Goal: Task Accomplishment & Management: Manage account settings

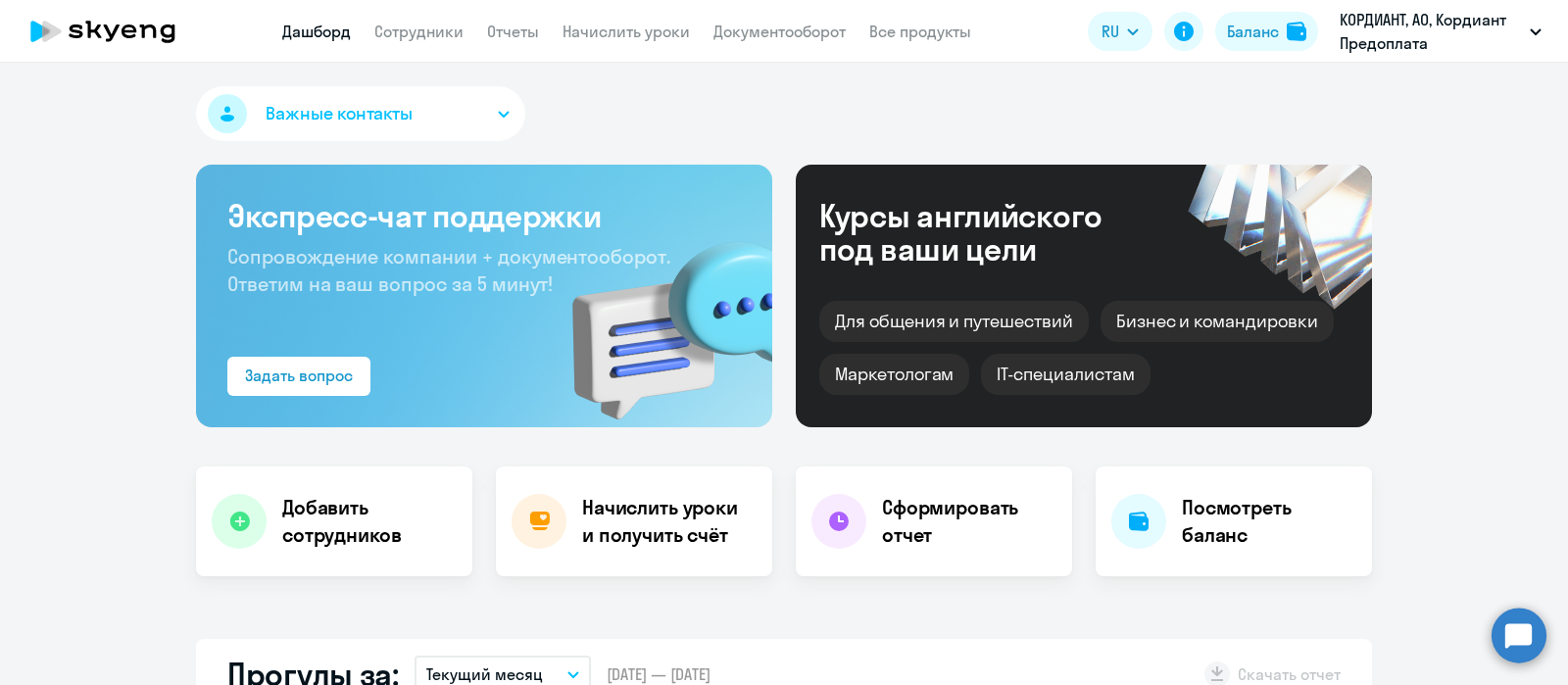
select select "30"
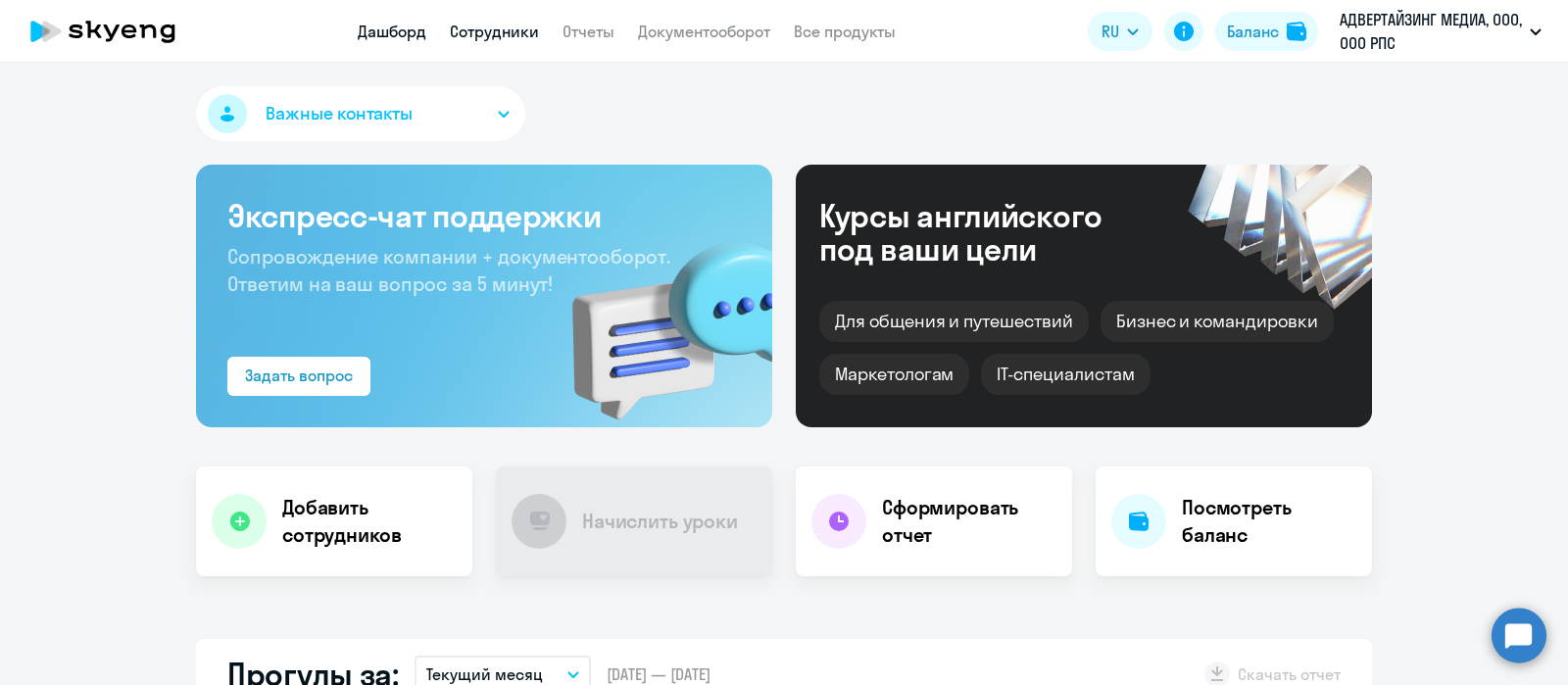
click at [490, 24] on link "Сотрудники" at bounding box center [494, 31] width 89 height 20
select select "30"
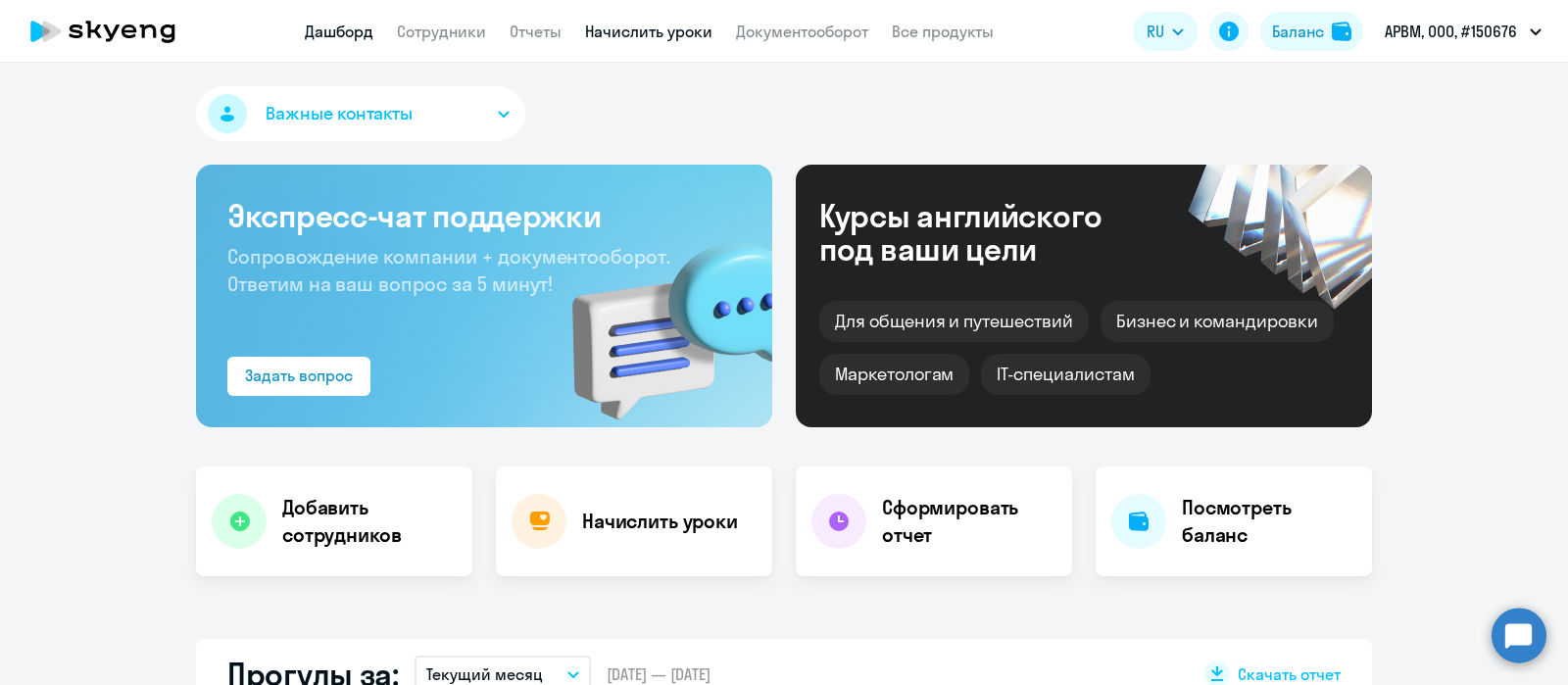
click at [647, 30] on link "Начислить уроки" at bounding box center [649, 31] width 128 height 20
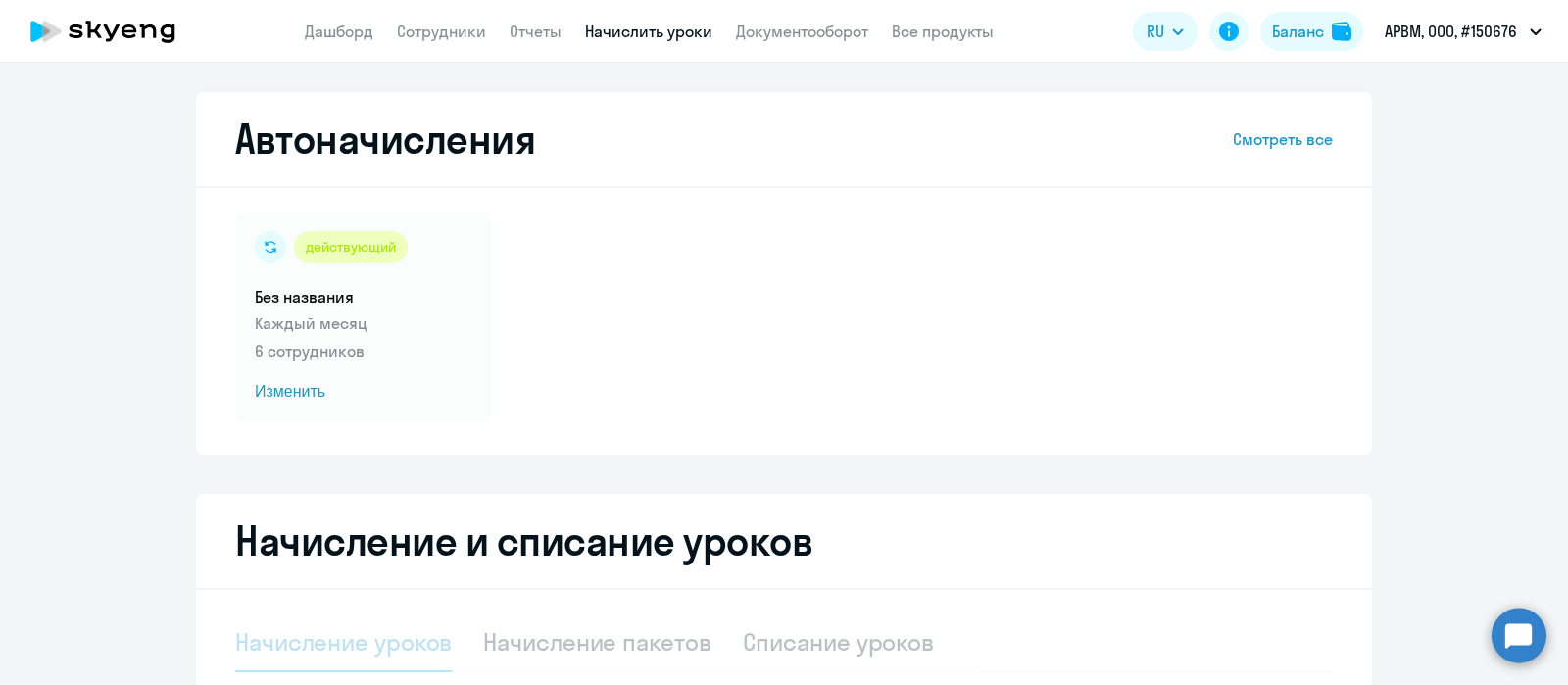
select select "10"
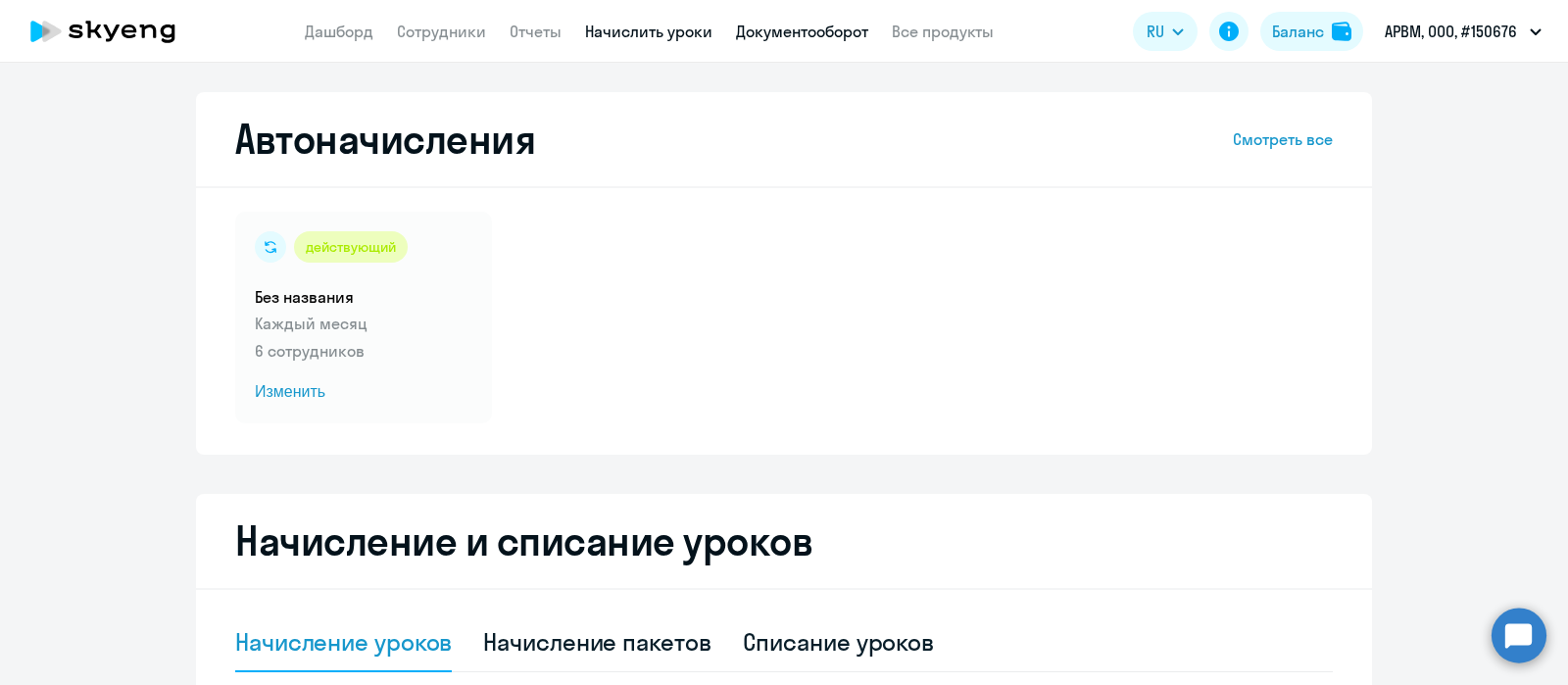
click at [794, 27] on link "Документооборот" at bounding box center [802, 31] width 133 height 20
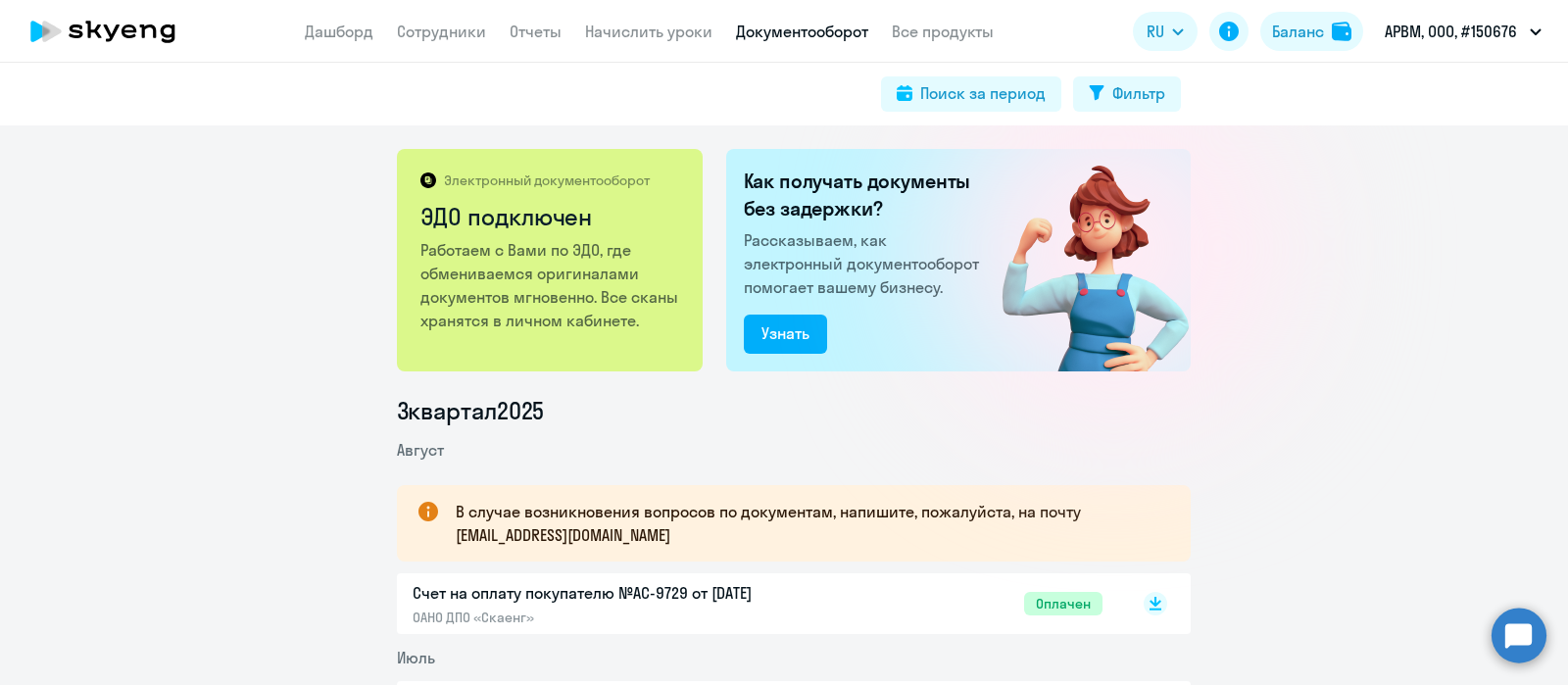
scroll to position [249, 0]
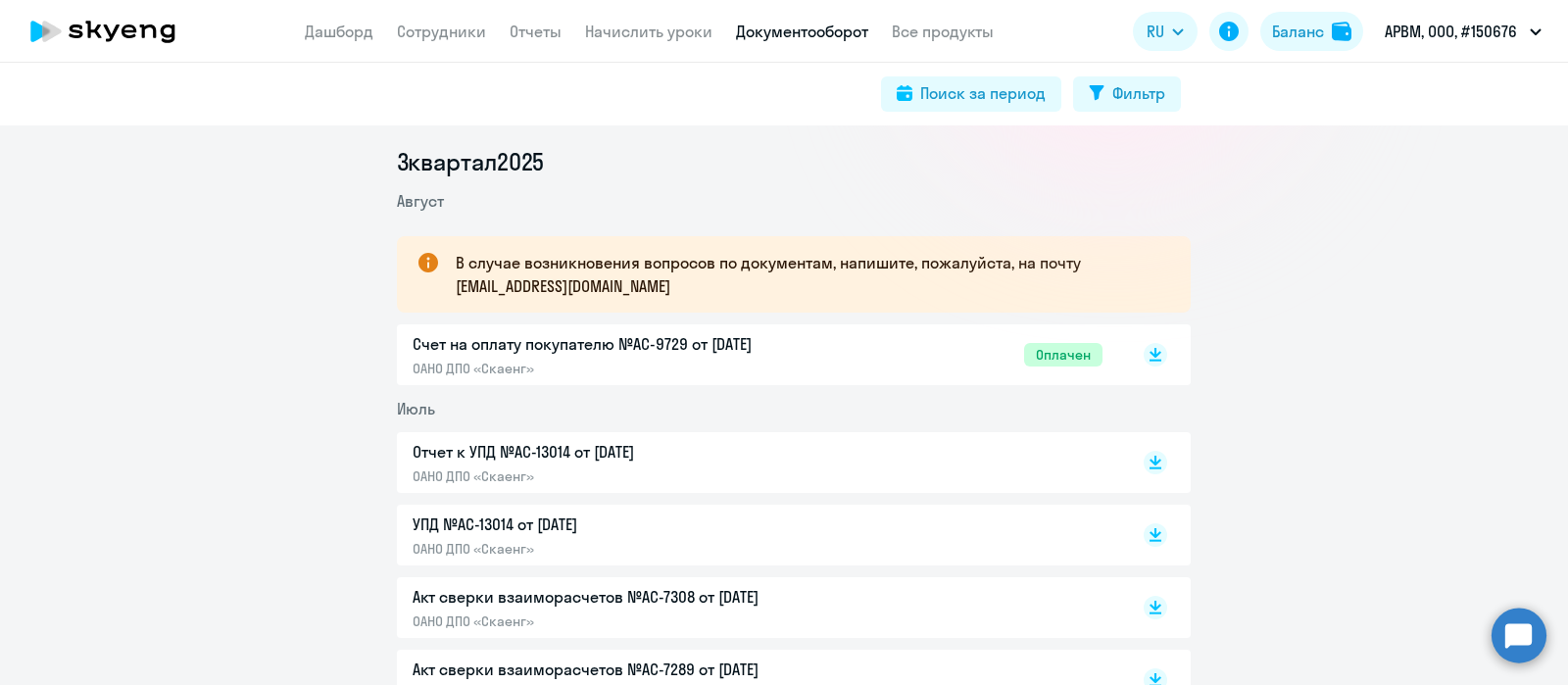
click at [659, 448] on p "Отчет к УПД №AC-13014 от 31.07.2025" at bounding box center [618, 452] width 412 height 24
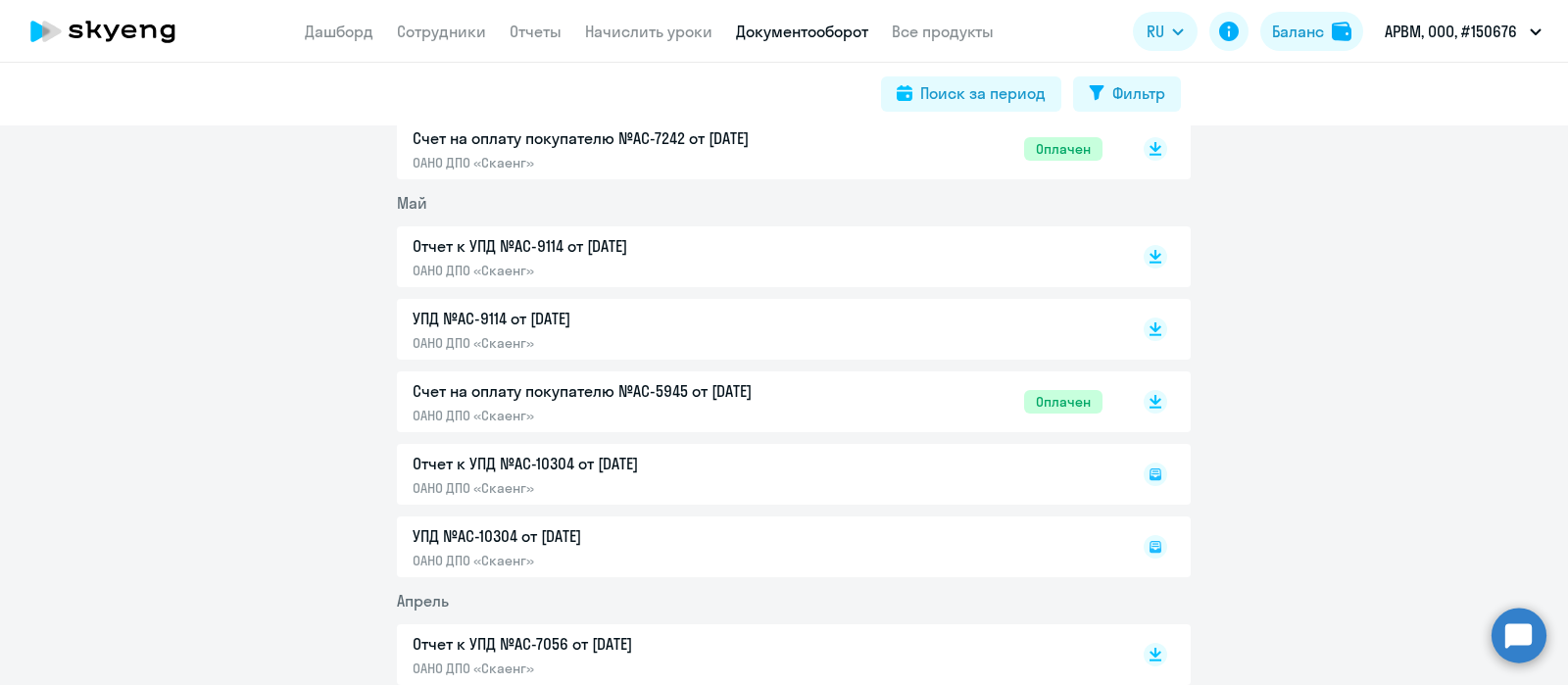
scroll to position [1687, 0]
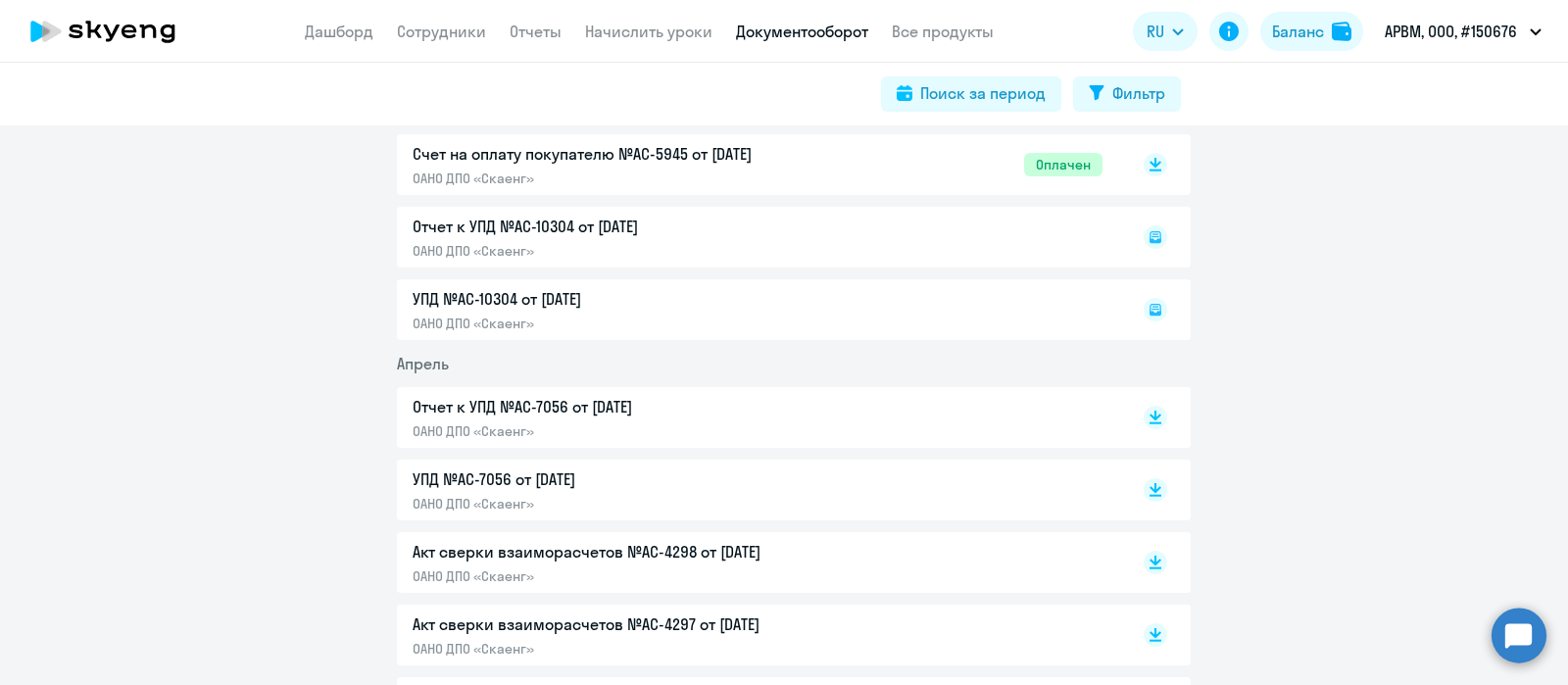
click at [636, 409] on p "Отчет к УПД №AC-7056 от 30.04.2025" at bounding box center [618, 407] width 412 height 24
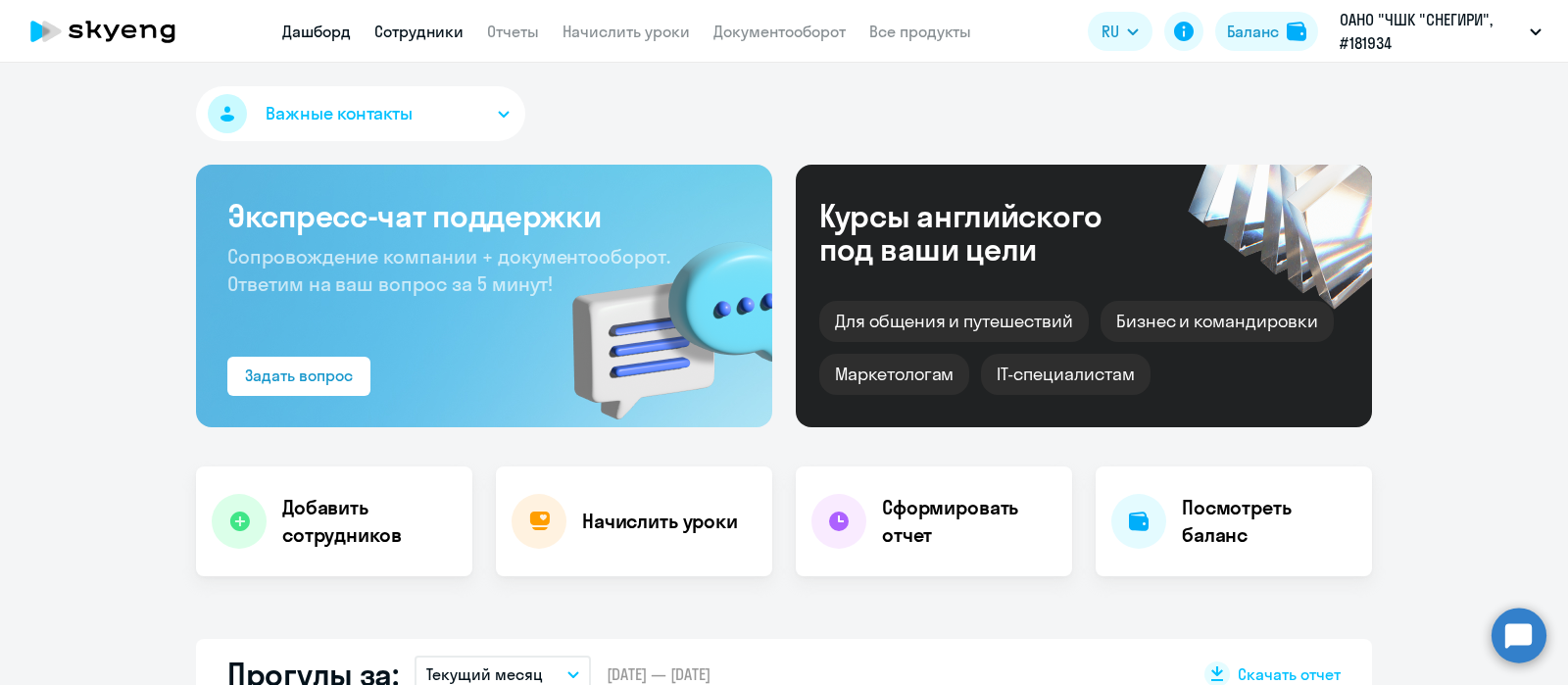
select select "30"
click at [436, 28] on link "Сотрудники" at bounding box center [419, 31] width 89 height 20
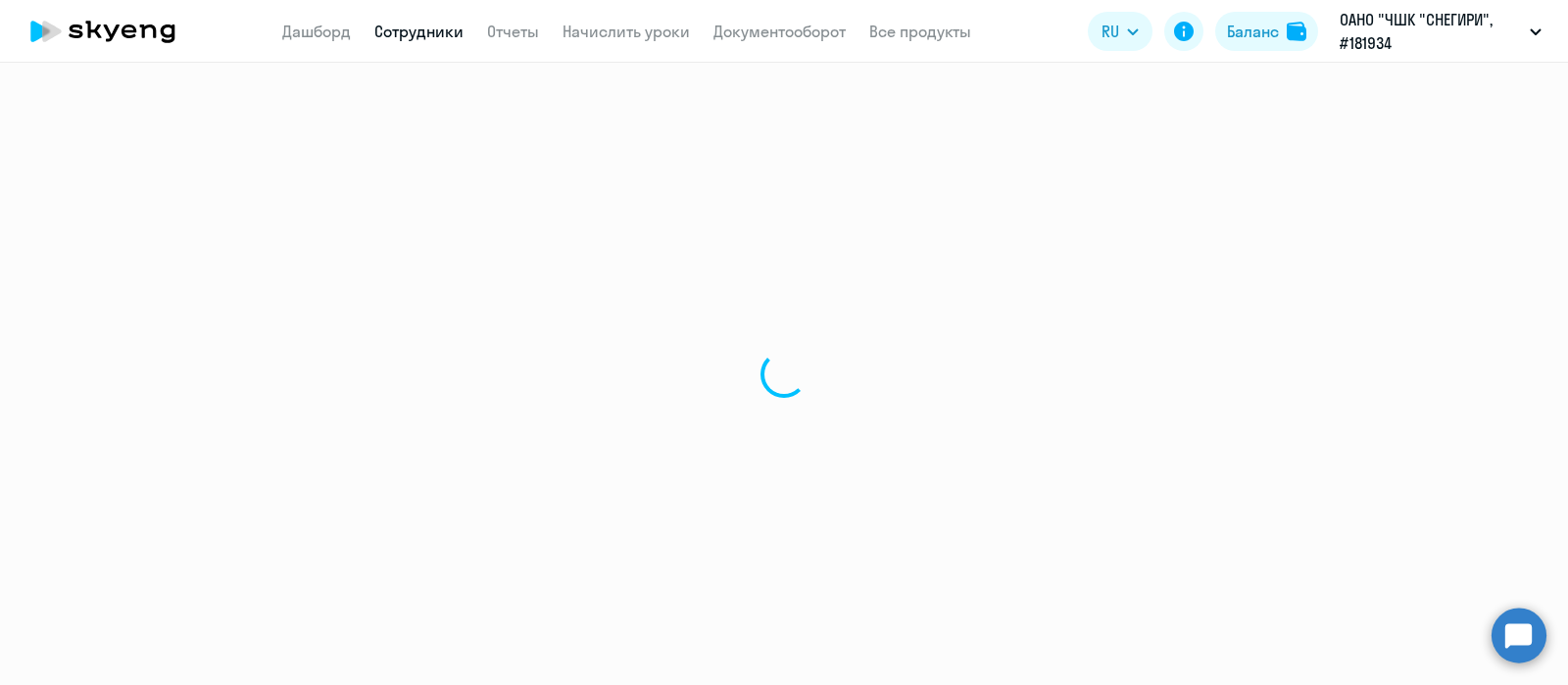
select select "30"
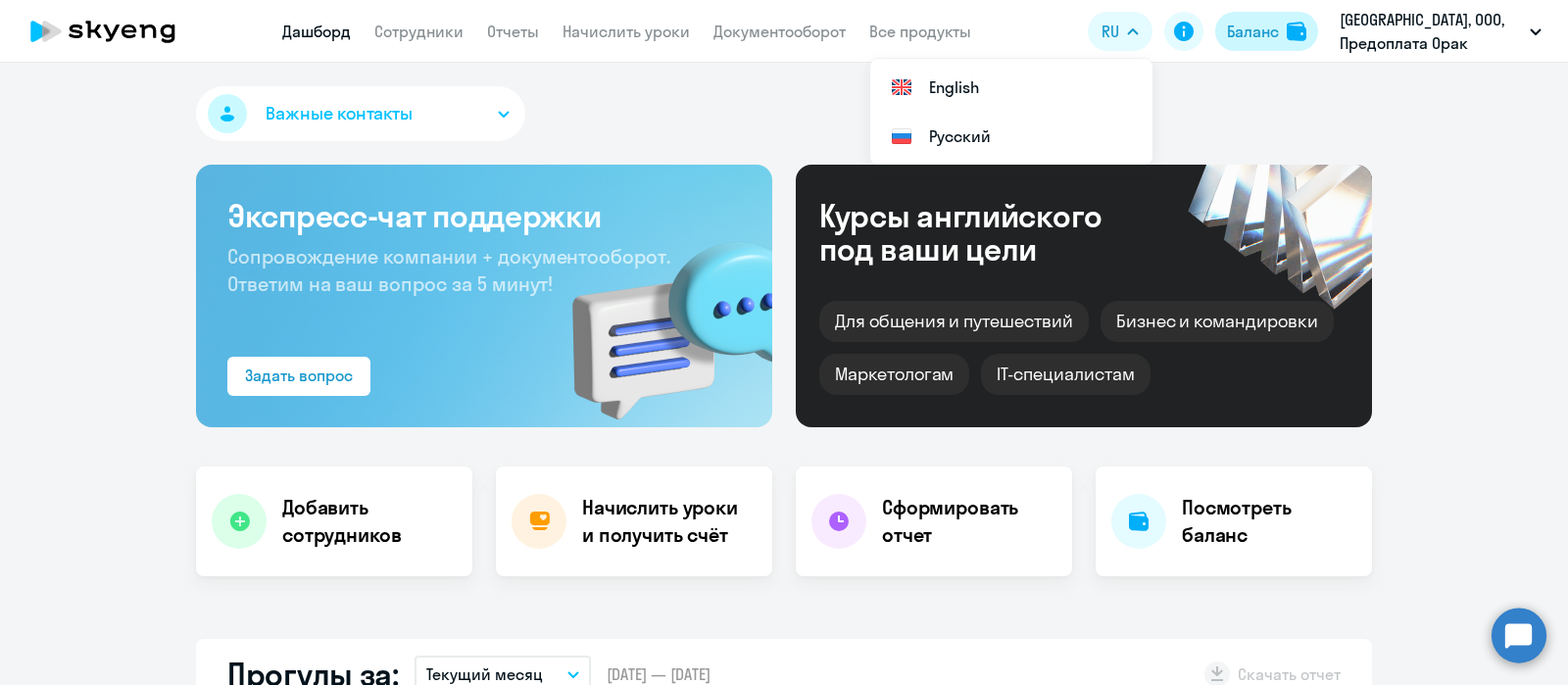
click at [1296, 27] on img at bounding box center [1297, 31] width 20 height 20
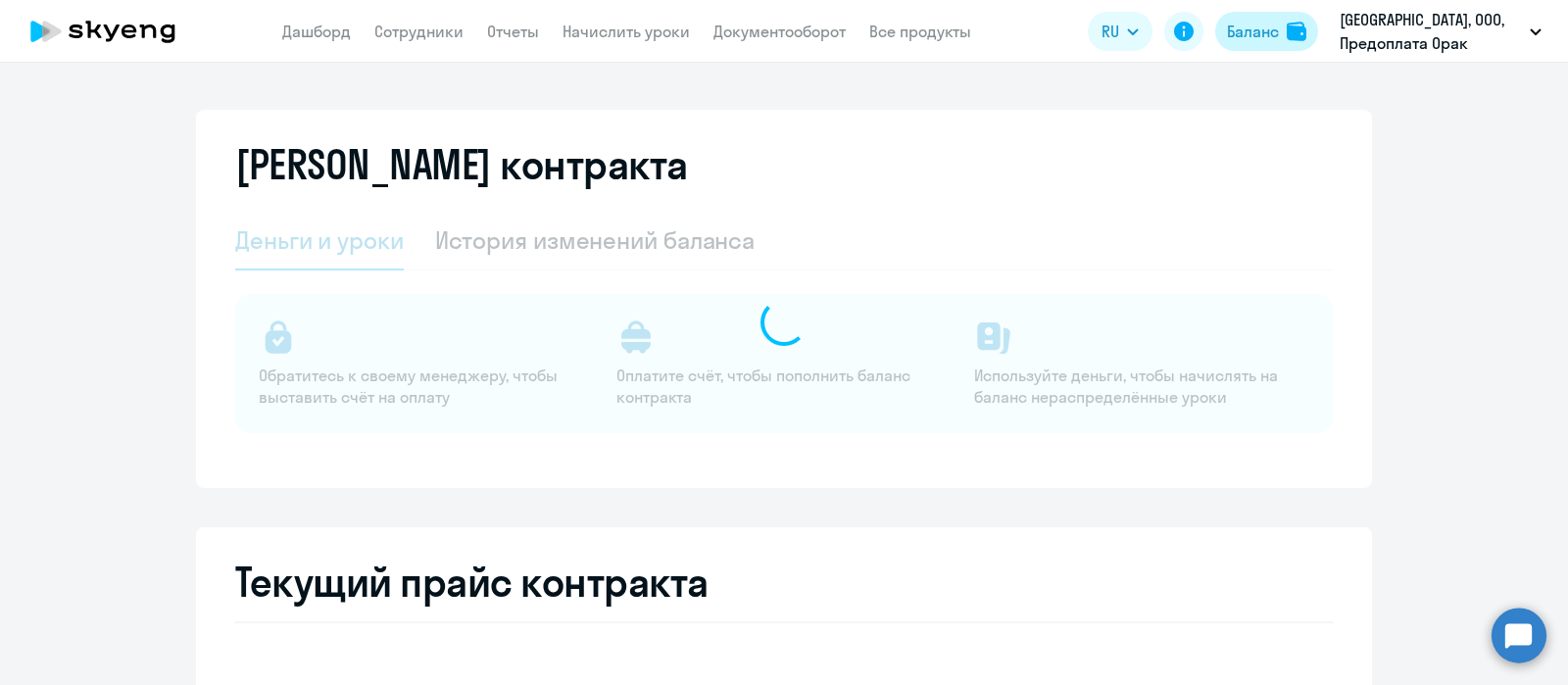
select select "english_adult_not_native_speaker"
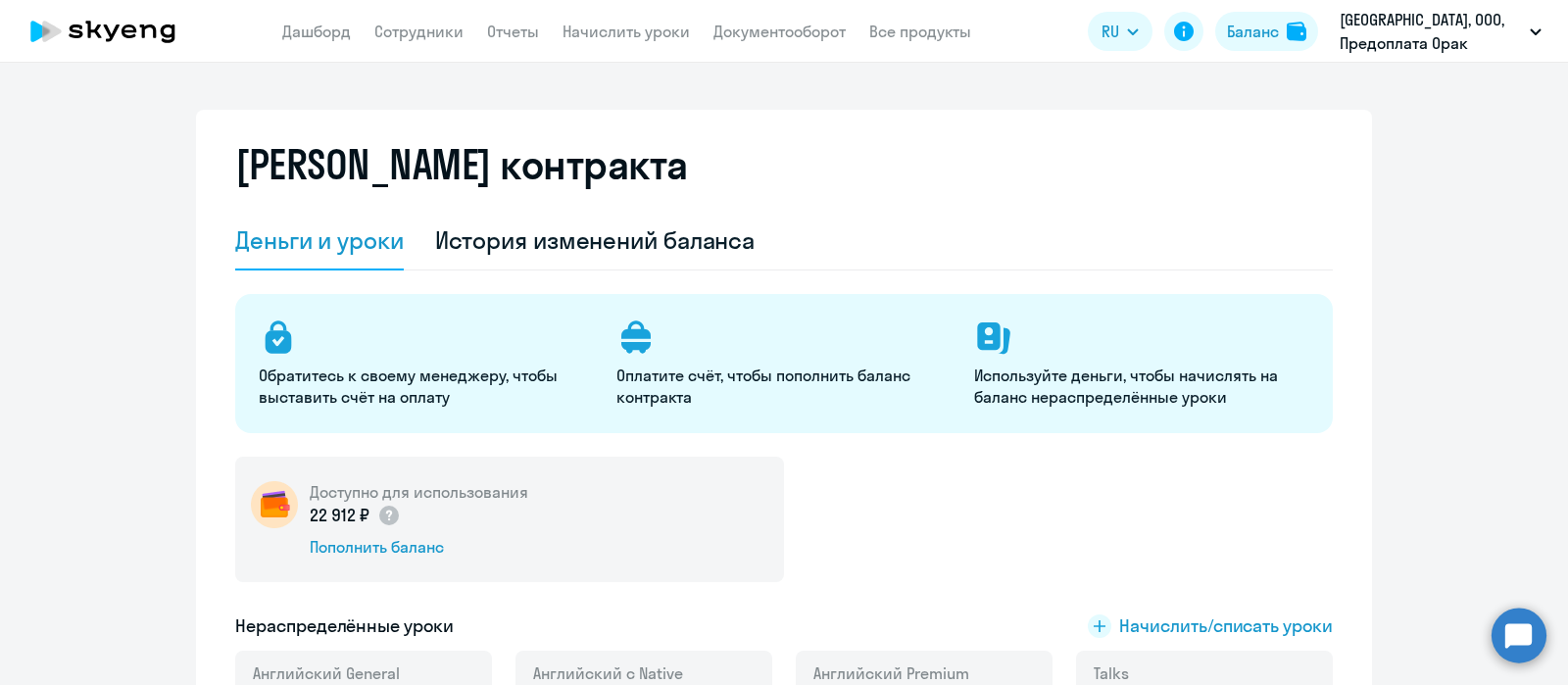
scroll to position [350, 0]
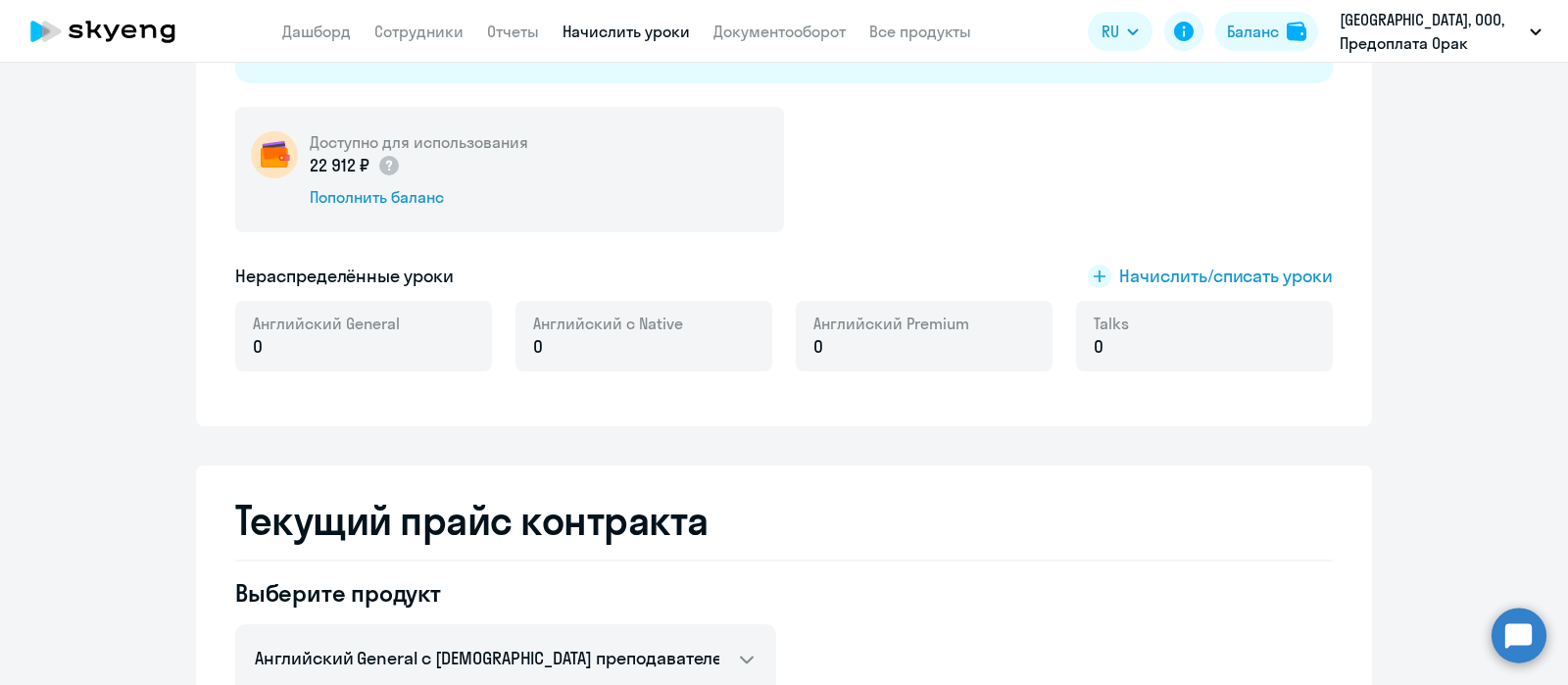
click at [641, 25] on link "Начислить уроки" at bounding box center [626, 31] width 128 height 20
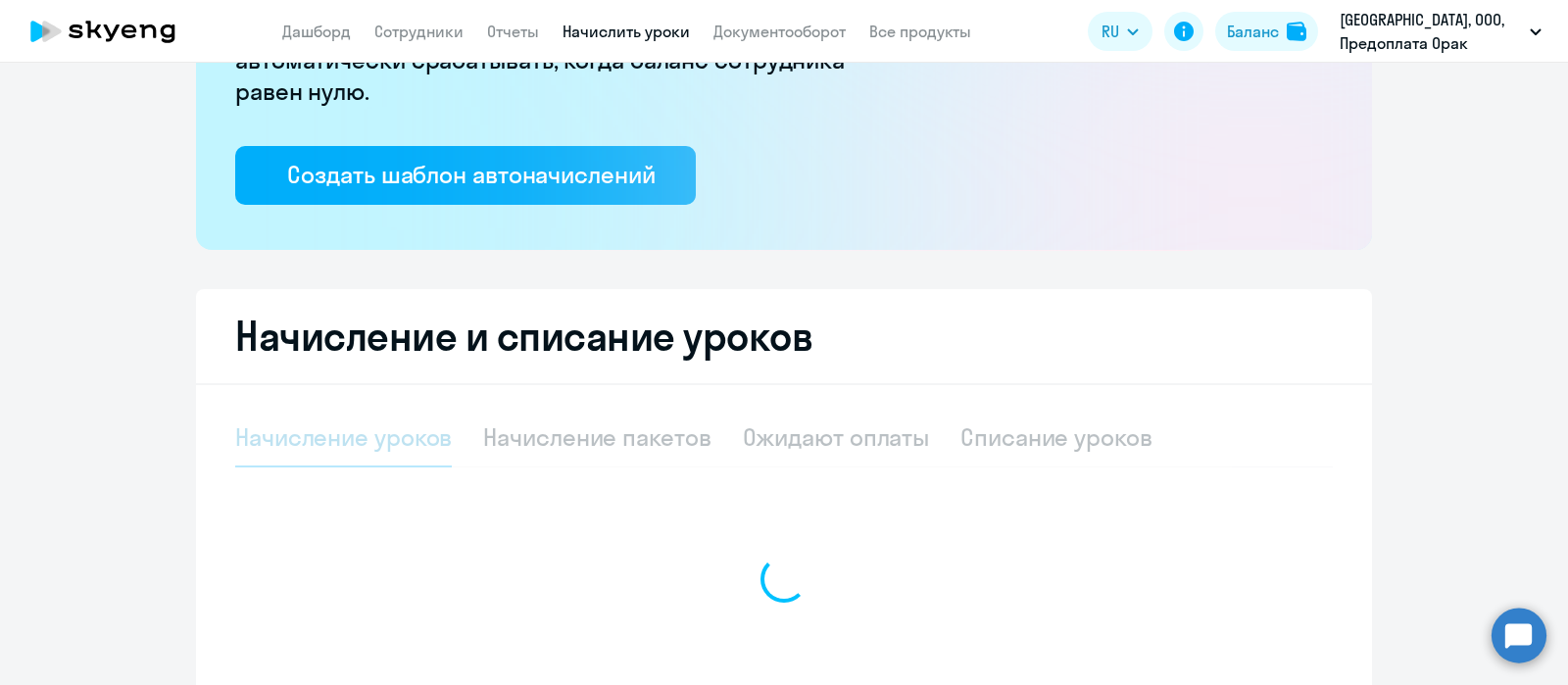
select select "10"
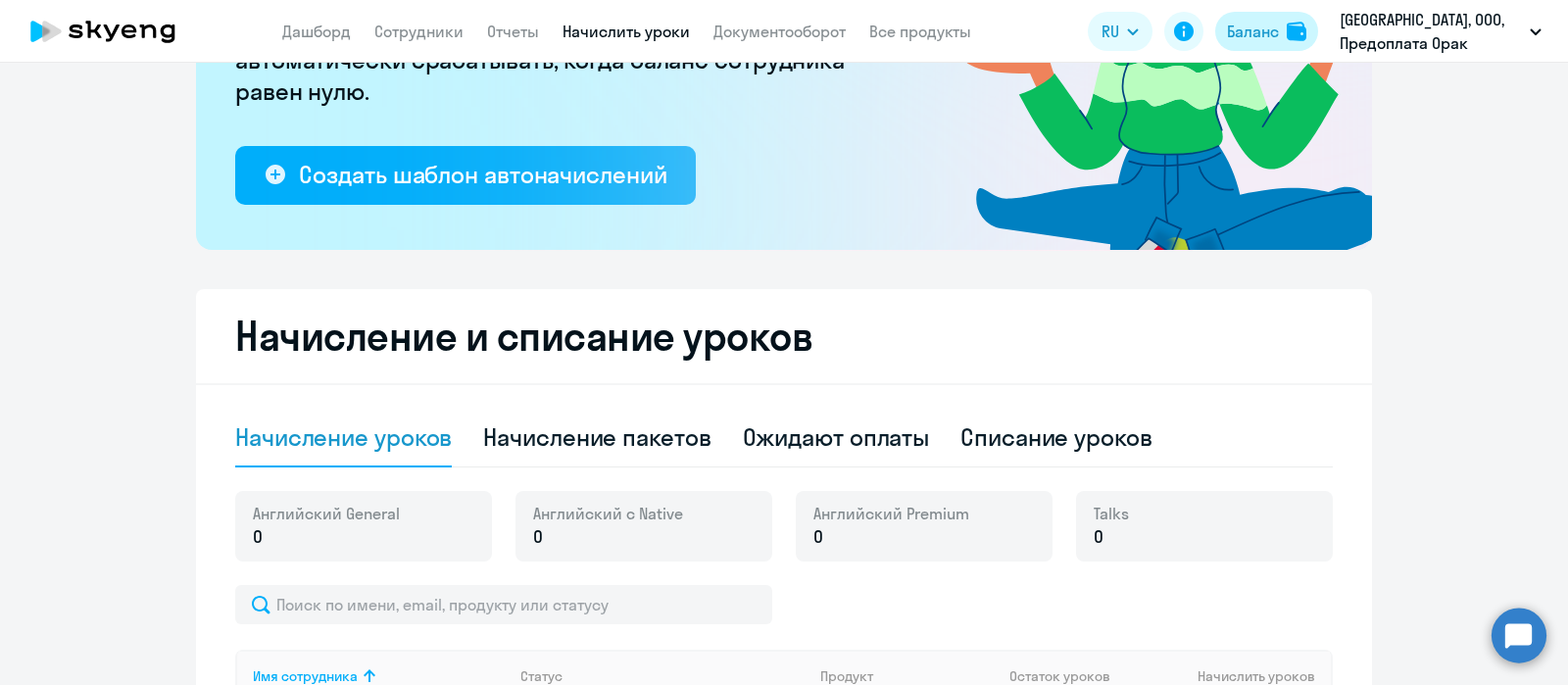
click at [1267, 44] on button "Баланс" at bounding box center [1266, 31] width 103 height 39
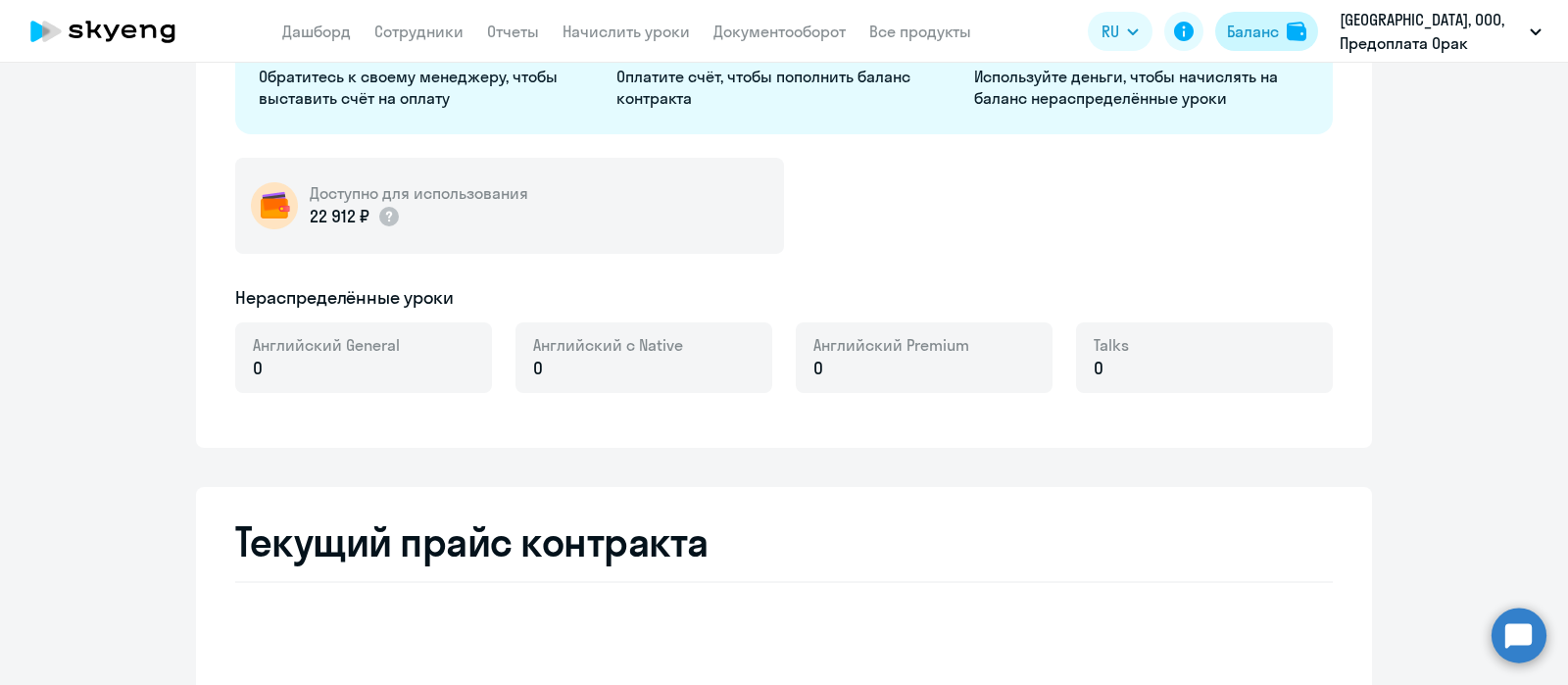
select select "english_adult_not_native_speaker"
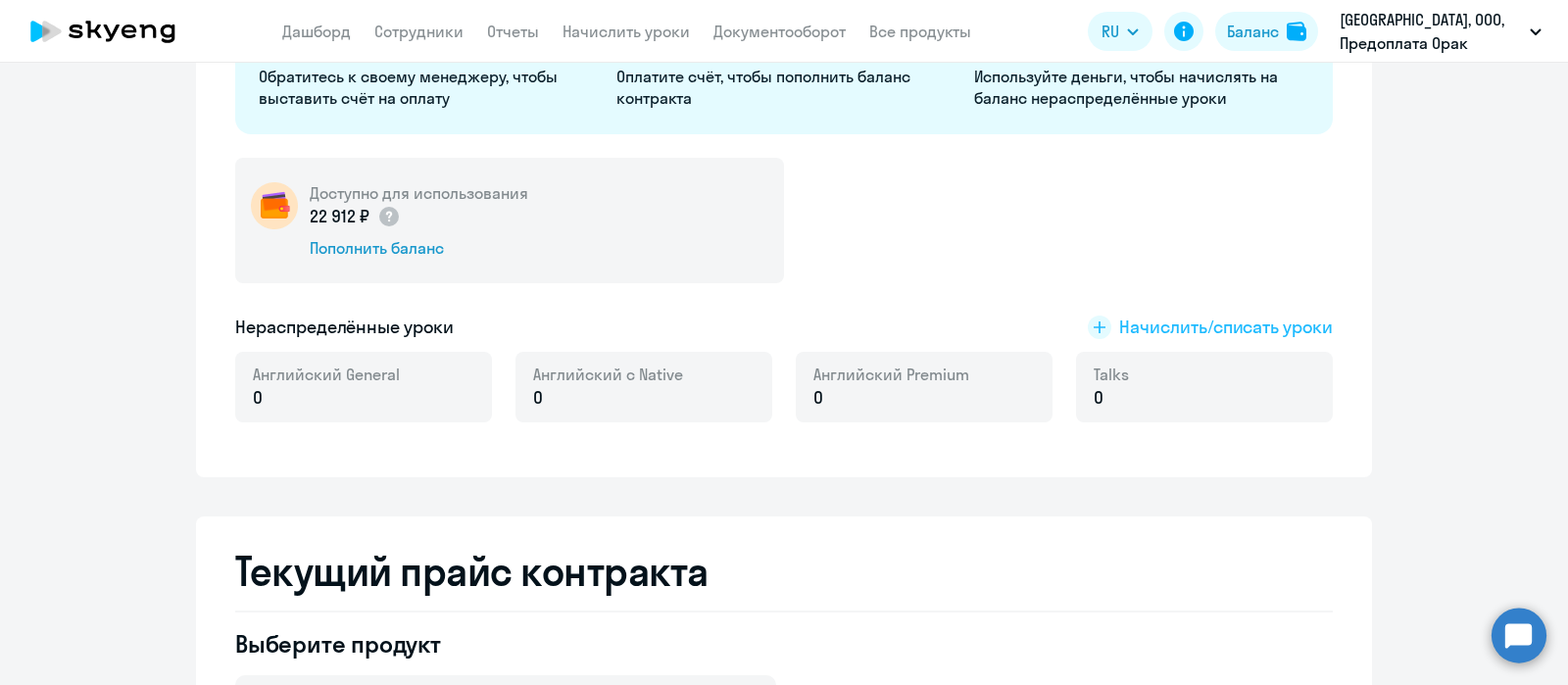
click at [1146, 330] on span "Начислить/списать уроки" at bounding box center [1226, 327] width 213 height 26
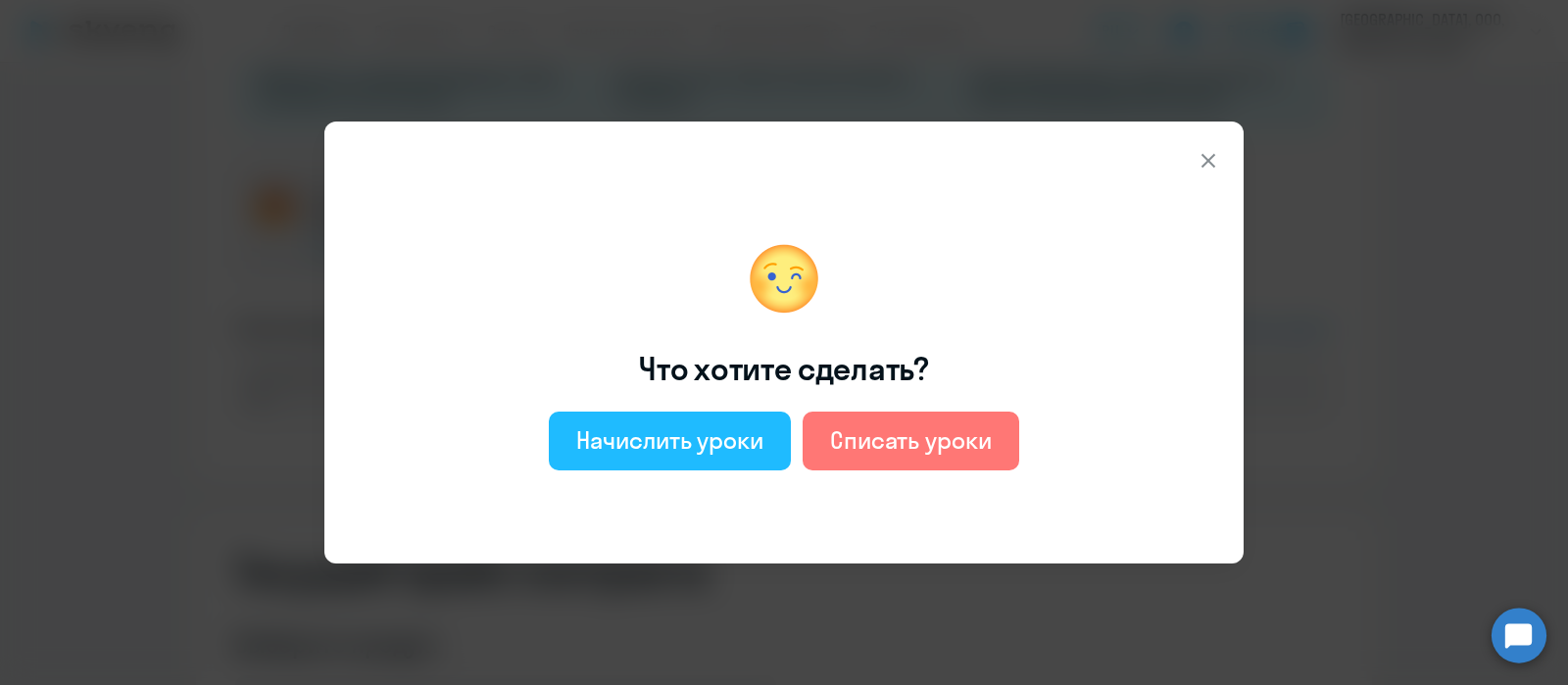
click at [676, 452] on div "Начислить уроки" at bounding box center [669, 440] width 187 height 31
select select "english_adult_not_native_speaker"
